Goal: Check status: Check status

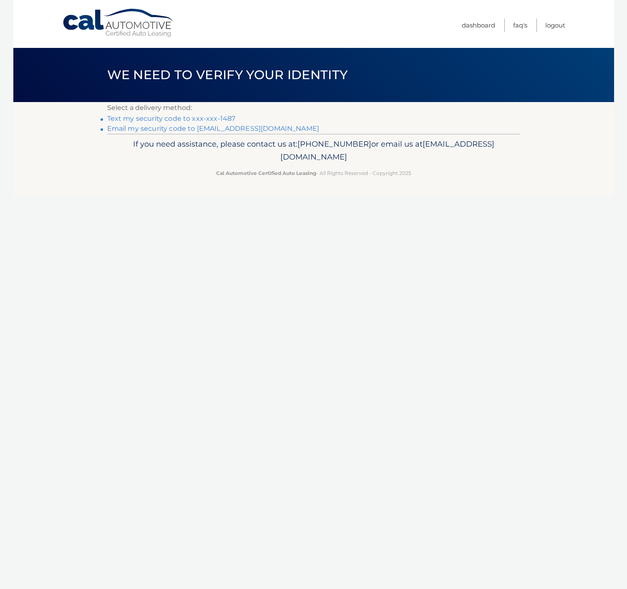
click at [201, 118] on link "Text my security code to xxx-xxx-1487" at bounding box center [171, 119] width 128 height 8
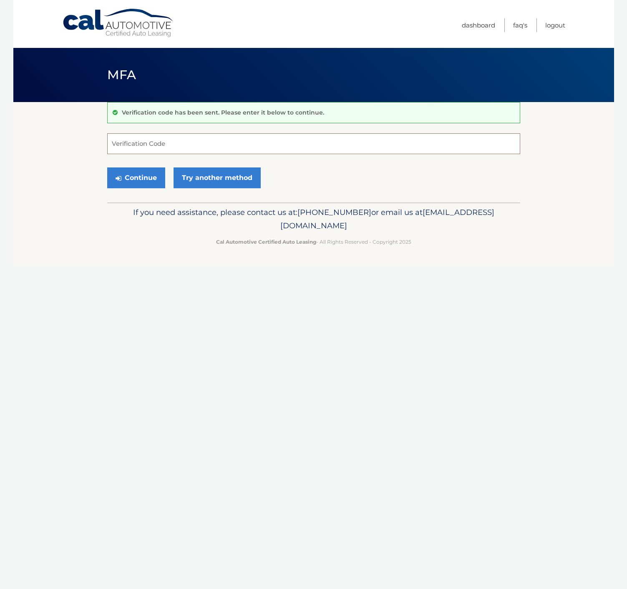
click at [148, 140] on input "Verification Code" at bounding box center [313, 143] width 413 height 21
type input "678808"
click at [142, 180] on button "Continue" at bounding box center [136, 178] width 58 height 21
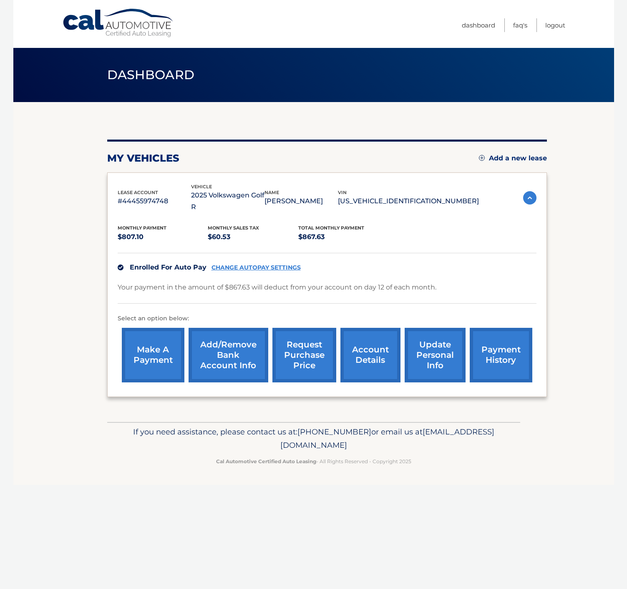
click at [500, 333] on link "payment history" at bounding box center [500, 355] width 63 height 55
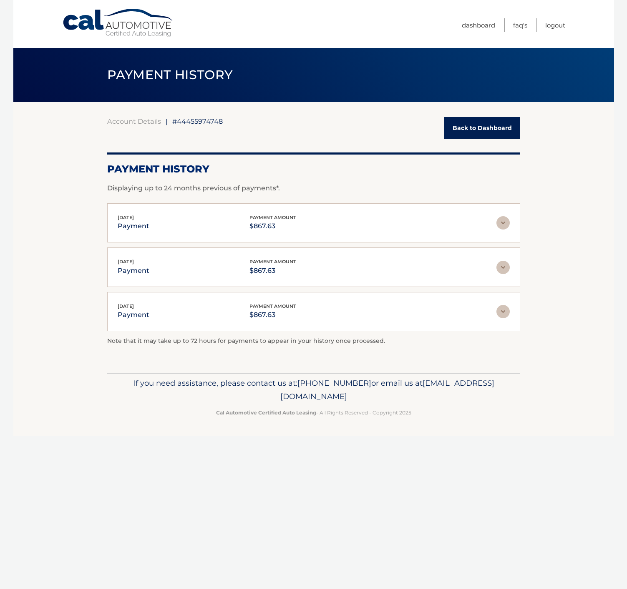
click at [470, 133] on link "Back to Dashboard" at bounding box center [482, 128] width 76 height 22
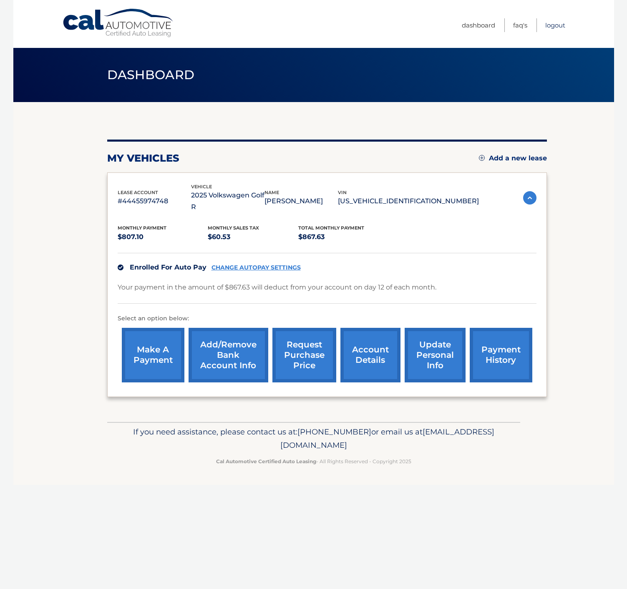
click at [552, 26] on link "Logout" at bounding box center [555, 25] width 20 height 14
